Goal: Information Seeking & Learning: Learn about a topic

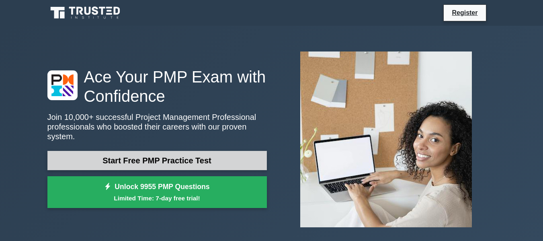
click at [165, 156] on link "Start Free PMP Practice Test" at bounding box center [156, 160] width 219 height 19
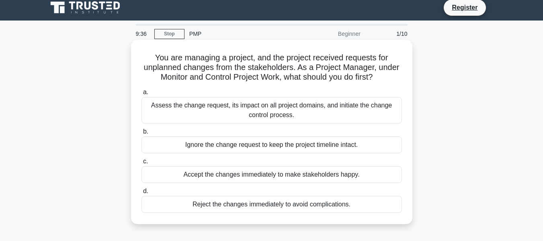
scroll to position [40, 0]
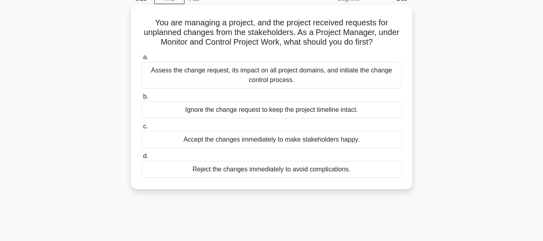
click at [273, 76] on div "Assess the change request, its impact on all project domains, and initiate the …" at bounding box center [271, 75] width 260 height 27
click at [141, 60] on input "a. Assess the change request, its impact on all project domains, and initiate t…" at bounding box center [141, 57] width 0 height 5
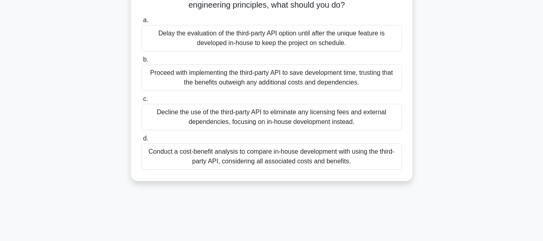
scroll to position [121, 0]
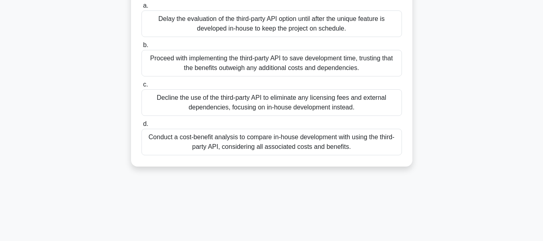
click at [309, 153] on div "Conduct a cost-benefit analysis to compare in-house development with using the …" at bounding box center [271, 142] width 260 height 27
click at [141, 127] on input "d. Conduct a cost-benefit analysis to compare in-house development with using t…" at bounding box center [141, 123] width 0 height 5
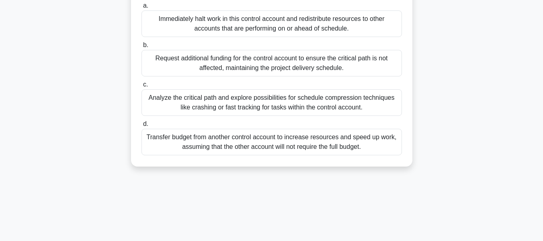
click at [251, 102] on div "Analyze the critical path and explore possibilities for schedule compression te…" at bounding box center [271, 102] width 260 height 27
click at [141, 87] on input "c. Analyze the critical path and explore possibilities for schedule compression…" at bounding box center [141, 84] width 0 height 5
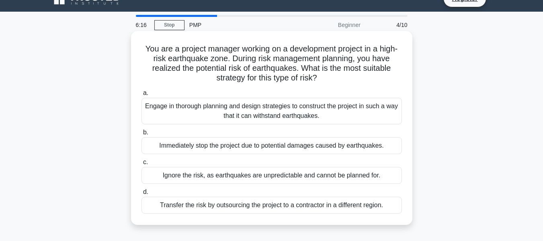
scroll to position [0, 0]
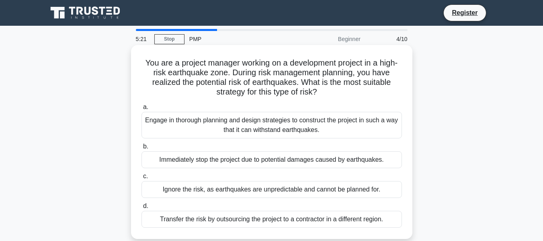
click at [247, 127] on div "Engage in thorough planning and design strategies to construct the project in s…" at bounding box center [271, 125] width 260 height 27
click at [141, 110] on input "a. Engage in thorough planning and design strategies to construct the project i…" at bounding box center [141, 106] width 0 height 5
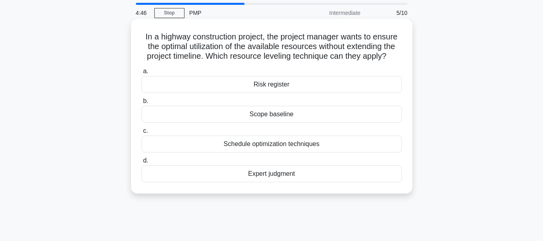
scroll to position [40, 0]
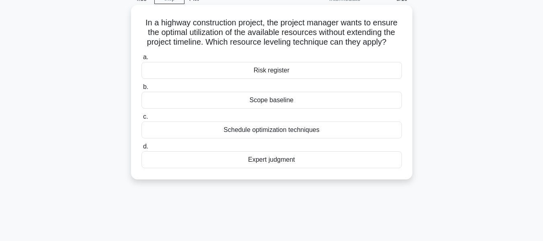
click at [270, 132] on div "Schedule optimization techniques" at bounding box center [271, 129] width 260 height 17
click at [141, 119] on input "c. Schedule optimization techniques" at bounding box center [141, 116] width 0 height 5
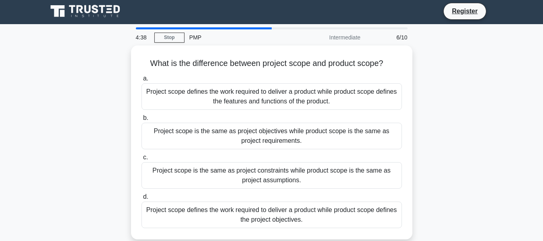
scroll to position [0, 0]
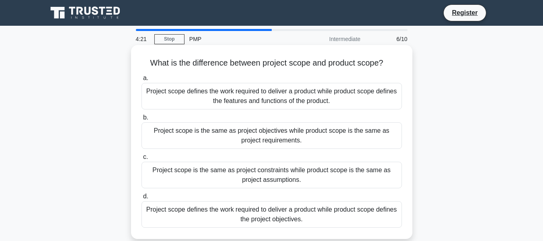
click at [255, 101] on div "Project scope defines the work required to deliver a product while product scop…" at bounding box center [271, 96] width 260 height 27
click at [141, 81] on input "a. Project scope defines the work required to deliver a product while product s…" at bounding box center [141, 78] width 0 height 5
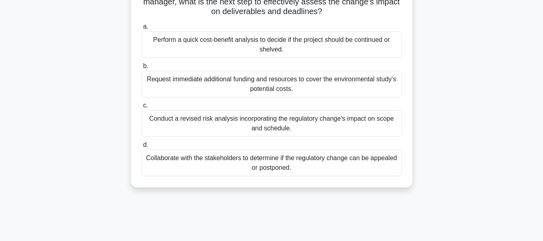
scroll to position [40, 0]
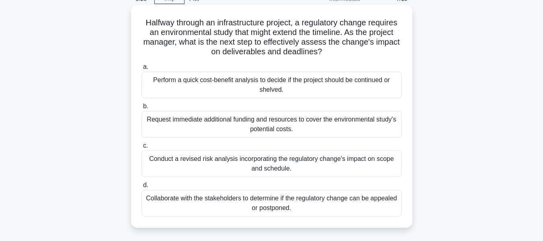
click at [261, 82] on div "Perform a quick cost-benefit analysis to decide if the project should be contin…" at bounding box center [271, 85] width 260 height 27
click at [141, 70] on input "a. Perform a quick cost-benefit analysis to decide if the project should be con…" at bounding box center [141, 66] width 0 height 5
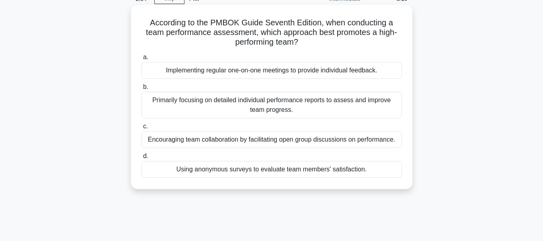
click at [275, 139] on div "Encouraging team collaboration by facilitating open group discussions on perfor…" at bounding box center [271, 139] width 260 height 17
click at [141, 129] on input "c. Encouraging team collaboration by facilitating open group discussions on per…" at bounding box center [141, 126] width 0 height 5
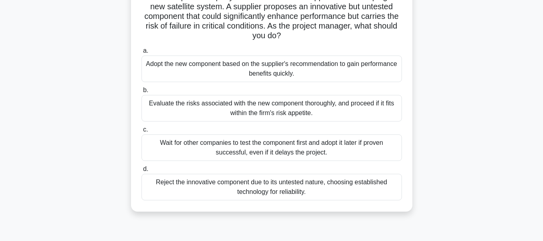
scroll to position [80, 0]
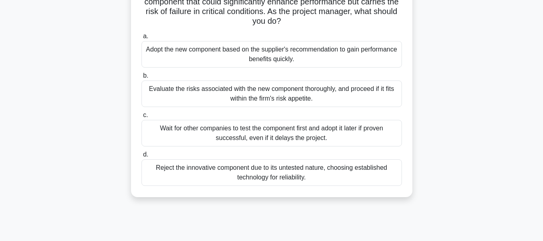
click at [260, 98] on div "Evaluate the risks associated with the new component thoroughly, and proceed if…" at bounding box center [271, 93] width 260 height 27
click at [141, 78] on input "b. Evaluate the risks associated with the new component thoroughly, and proceed…" at bounding box center [141, 75] width 0 height 5
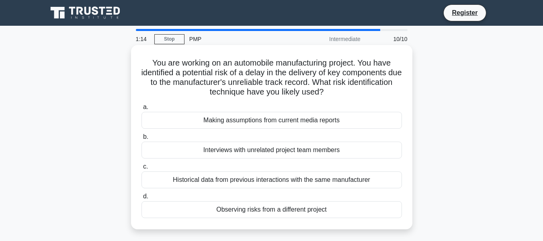
scroll to position [40, 0]
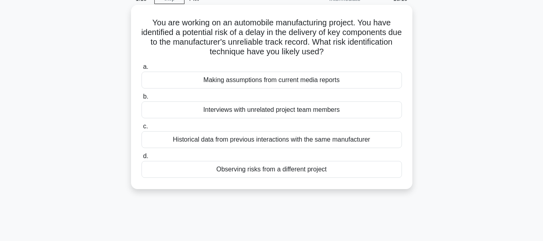
click at [251, 141] on div "Historical data from previous interactions with the same manufacturer" at bounding box center [271, 139] width 260 height 17
click at [141, 129] on input "c. Historical data from previous interactions with the same manufacturer" at bounding box center [141, 126] width 0 height 5
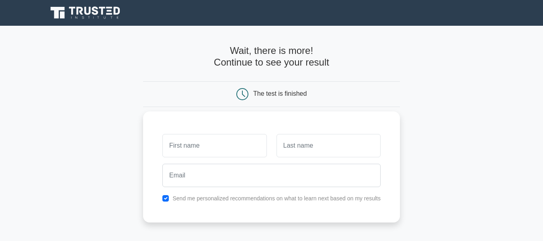
click at [235, 147] on input "text" at bounding box center [214, 145] width 104 height 23
type input "[PERSON_NAME]"
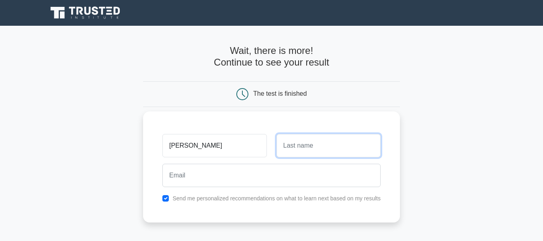
click at [290, 148] on input "text" at bounding box center [328, 145] width 104 height 23
type input "[PERSON_NAME]"
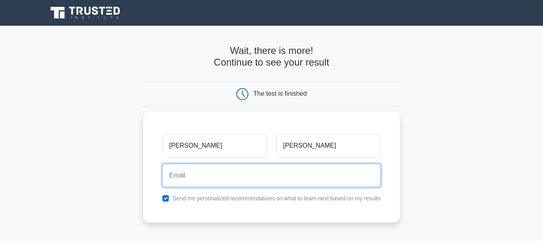
click at [215, 172] on input "email" at bounding box center [271, 175] width 218 height 23
type input "[EMAIL_ADDRESS][DOMAIN_NAME]"
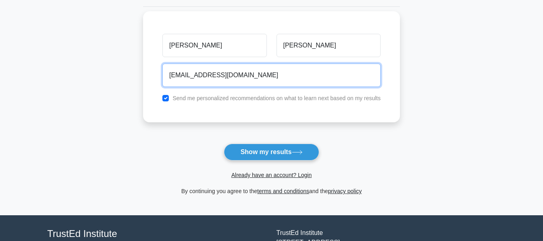
scroll to position [121, 0]
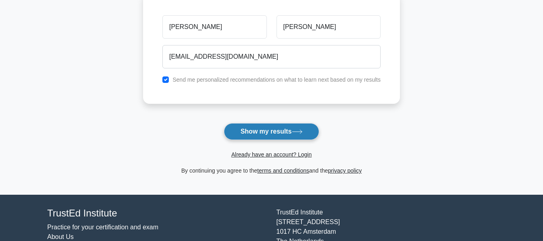
click at [251, 131] on button "Show my results" at bounding box center [271, 131] width 95 height 17
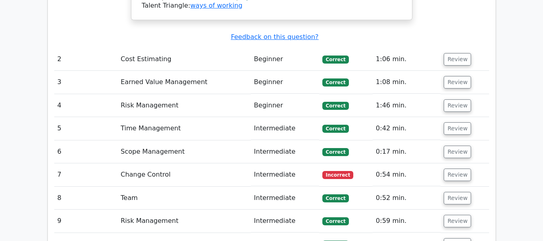
scroll to position [1164, 0]
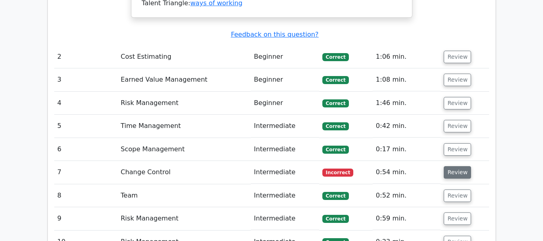
click at [463, 166] on button "Review" at bounding box center [457, 172] width 27 height 12
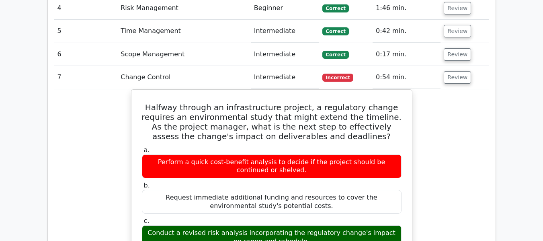
scroll to position [1260, 0]
